Goal: Find specific page/section: Find specific page/section

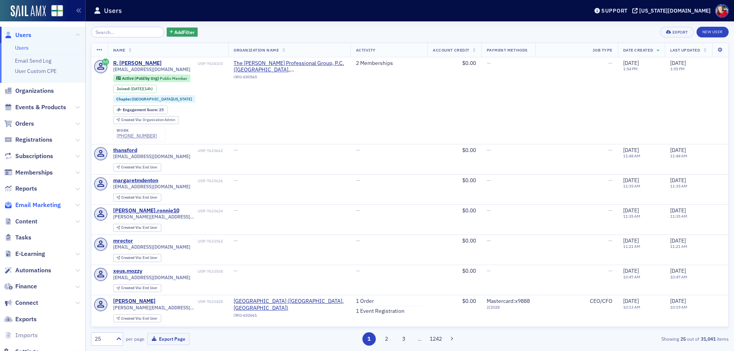
click at [49, 205] on span "Email Marketing" at bounding box center [37, 205] width 45 height 8
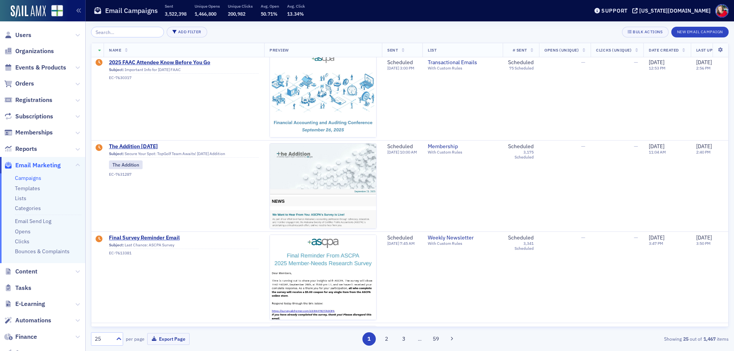
scroll to position [382, 0]
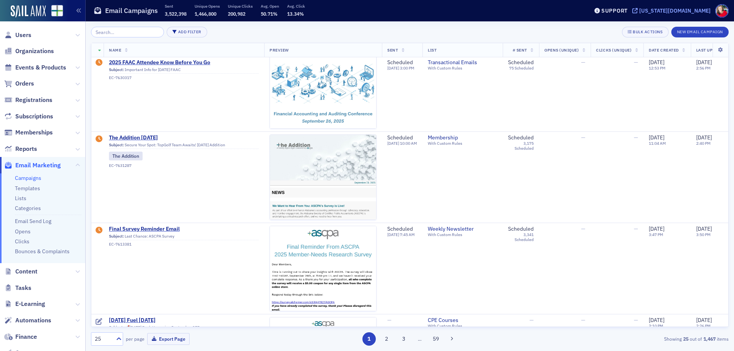
click at [676, 12] on div "[US_STATE][DOMAIN_NAME]" at bounding box center [674, 10] width 71 height 7
